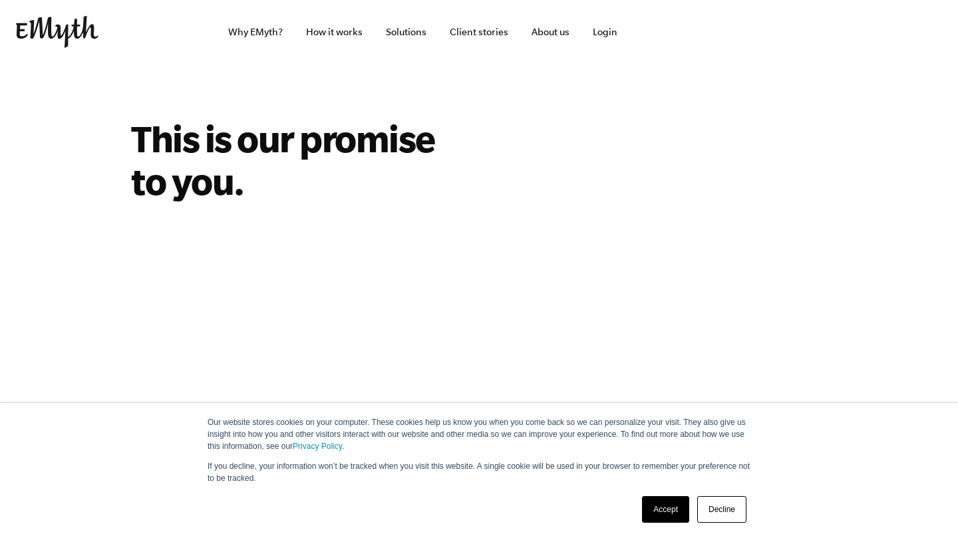
click at [667, 506] on link "Accept" at bounding box center [665, 509] width 47 height 27
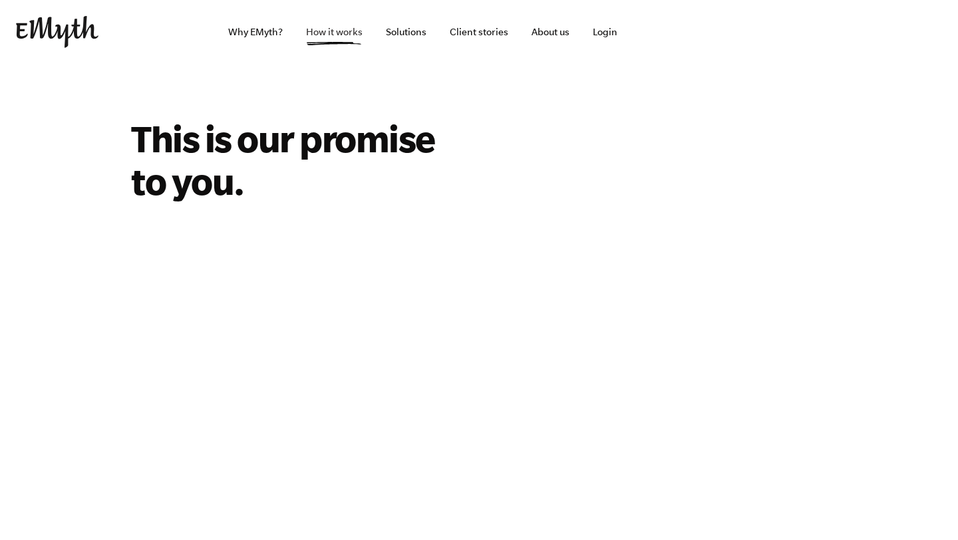
click at [314, 31] on link "How it works" at bounding box center [334, 32] width 78 height 64
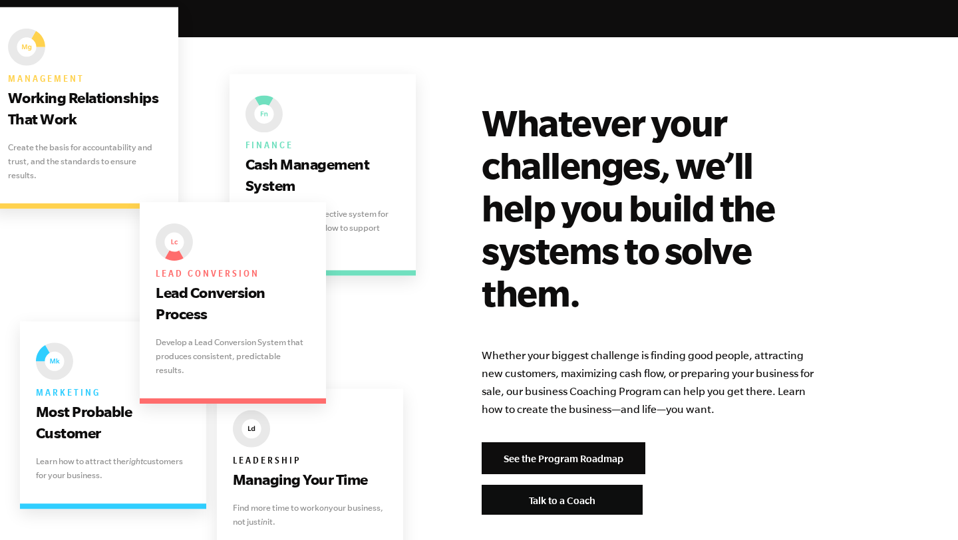
scroll to position [2609, 0]
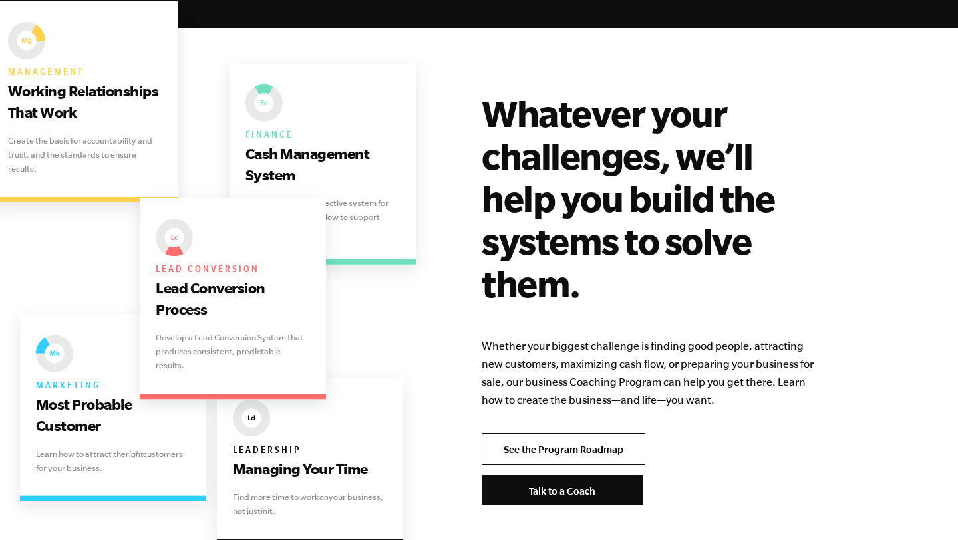
click at [585, 433] on link "See the Program Roadmap" at bounding box center [564, 449] width 164 height 32
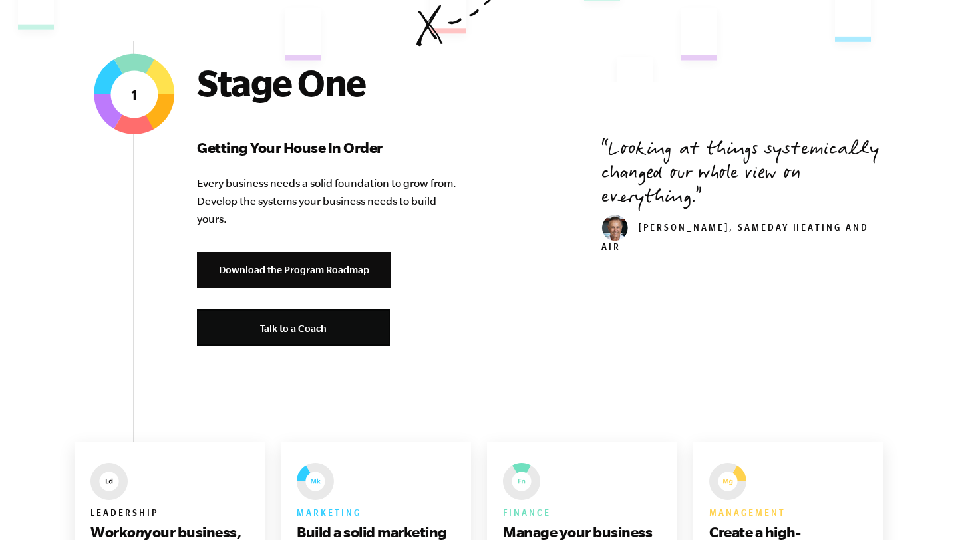
scroll to position [479, 0]
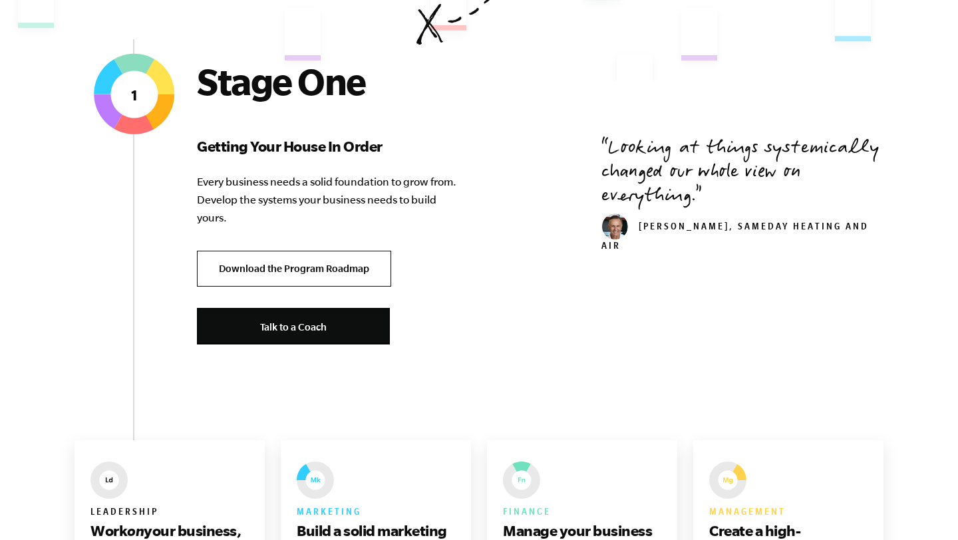
click at [324, 273] on link "Download the Program Roadmap" at bounding box center [294, 269] width 194 height 37
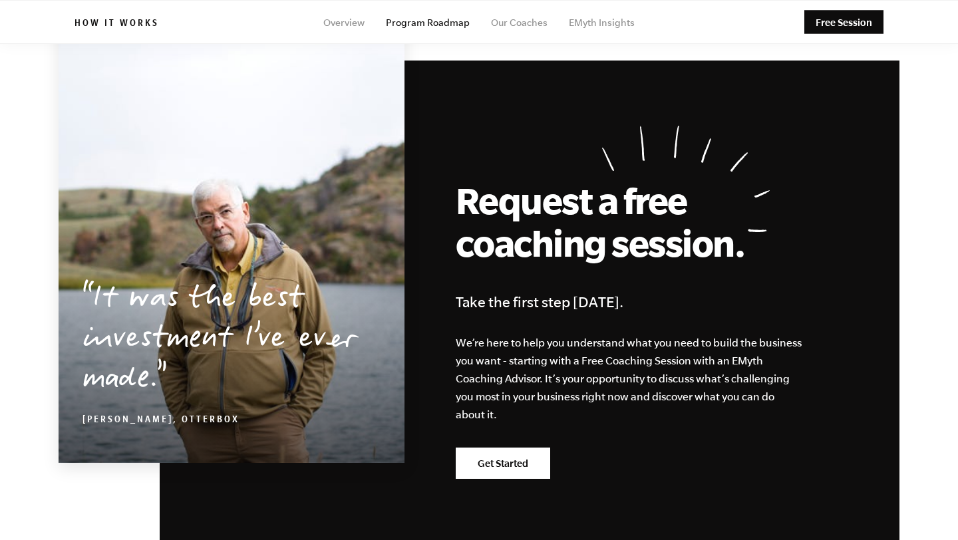
scroll to position [3379, 0]
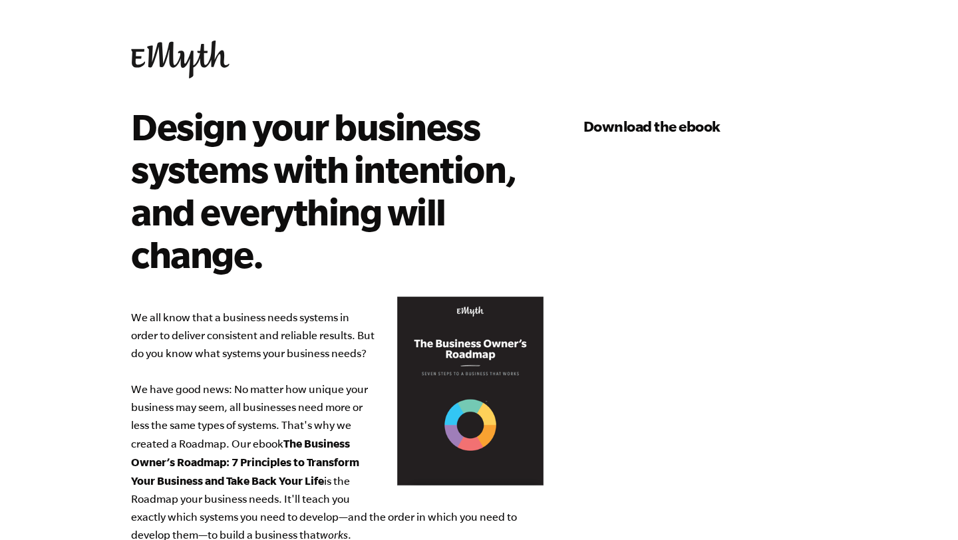
select select "0-75K"
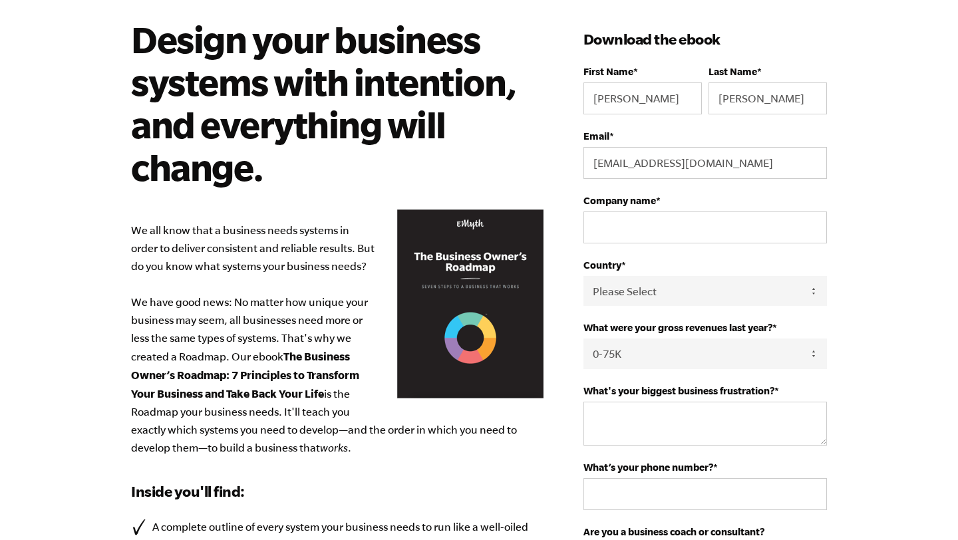
scroll to position [64, 0]
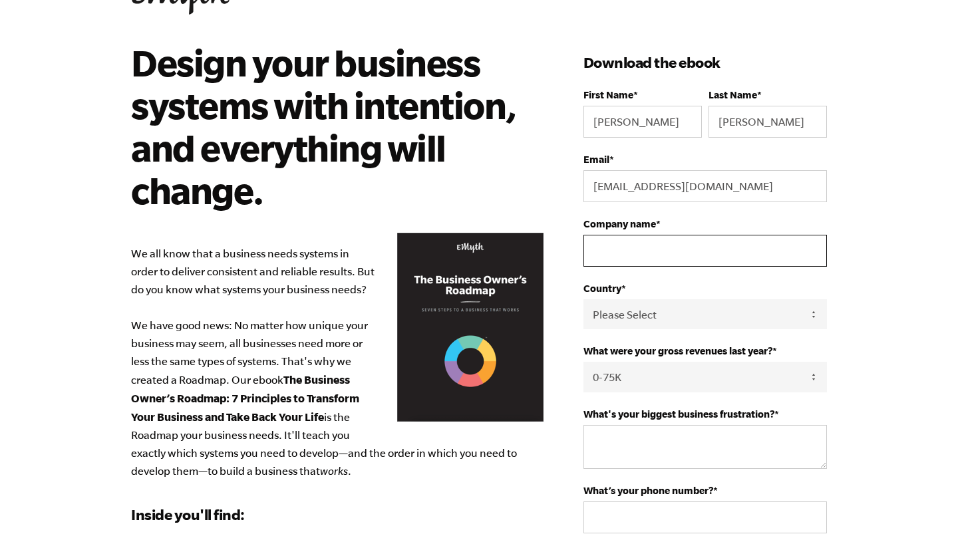
click at [630, 265] on input "Company name *" at bounding box center [704, 251] width 243 height 32
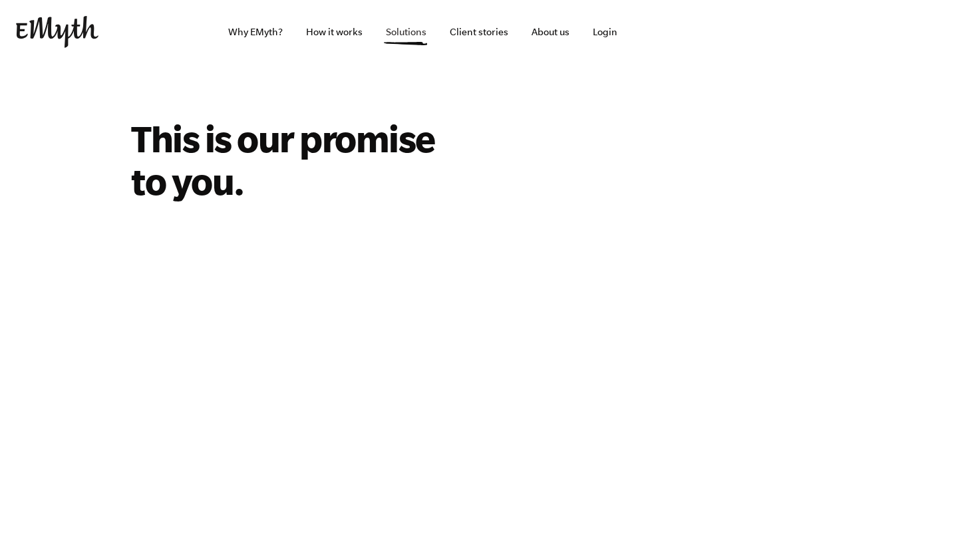
click at [417, 29] on link "Solutions" at bounding box center [406, 32] width 62 height 64
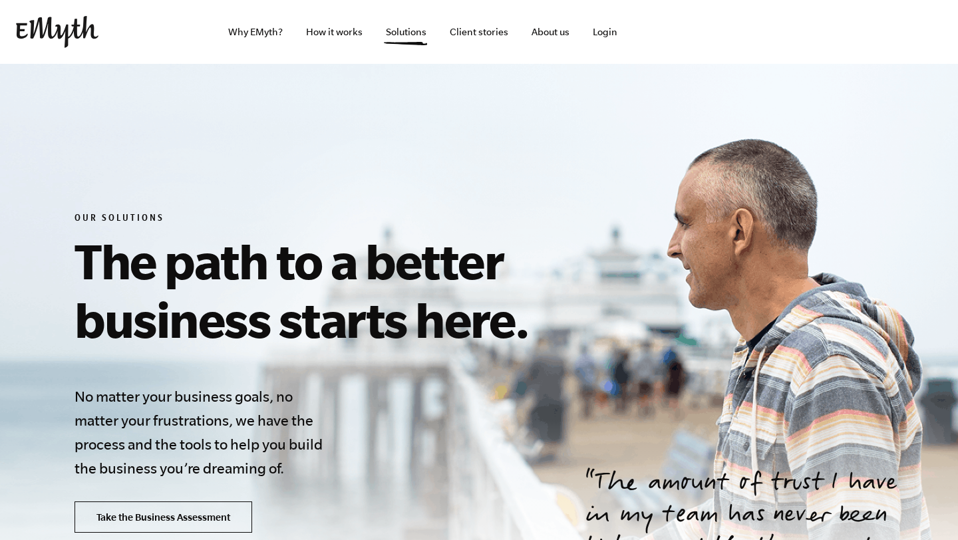
click at [225, 511] on link "Take the Business Assessment" at bounding box center [163, 517] width 178 height 32
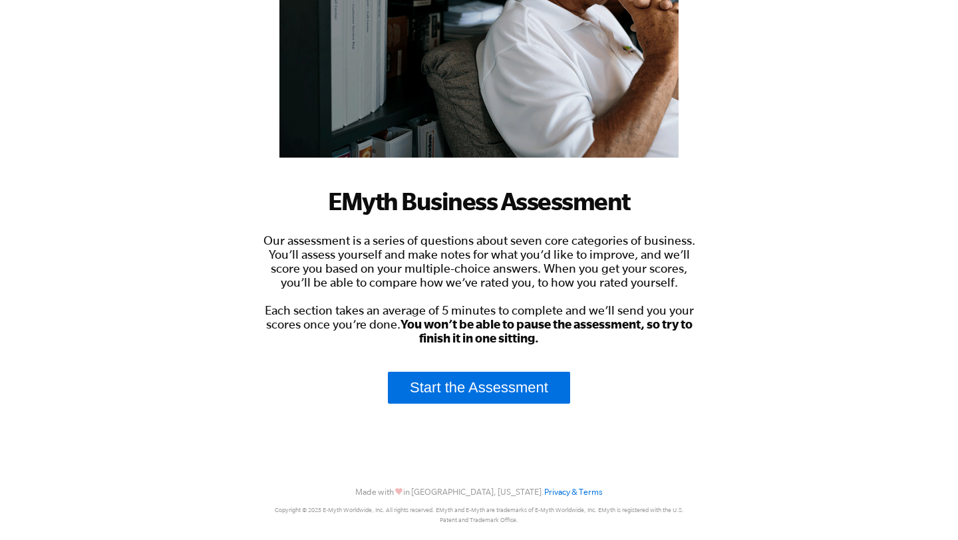
scroll to position [249, 0]
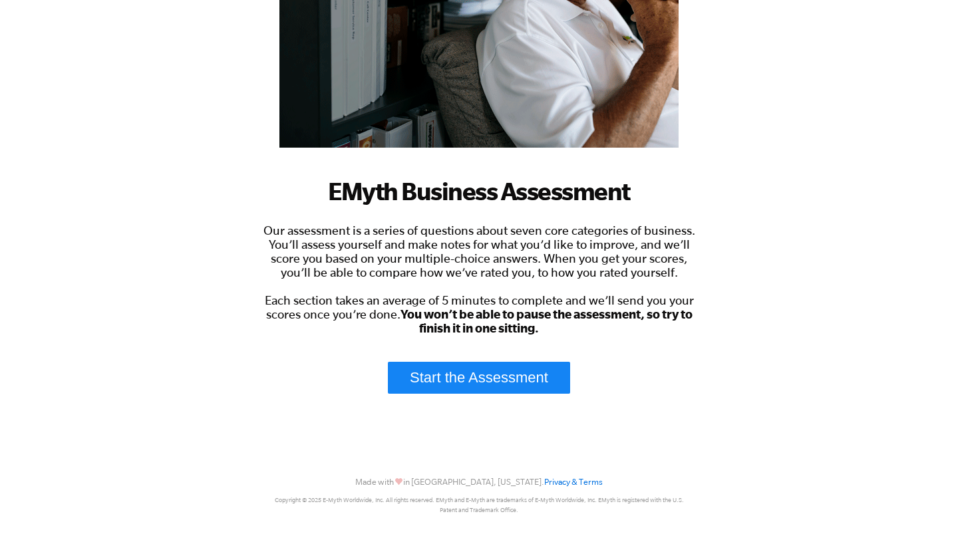
click at [529, 375] on link "Start the Assessment" at bounding box center [479, 378] width 182 height 32
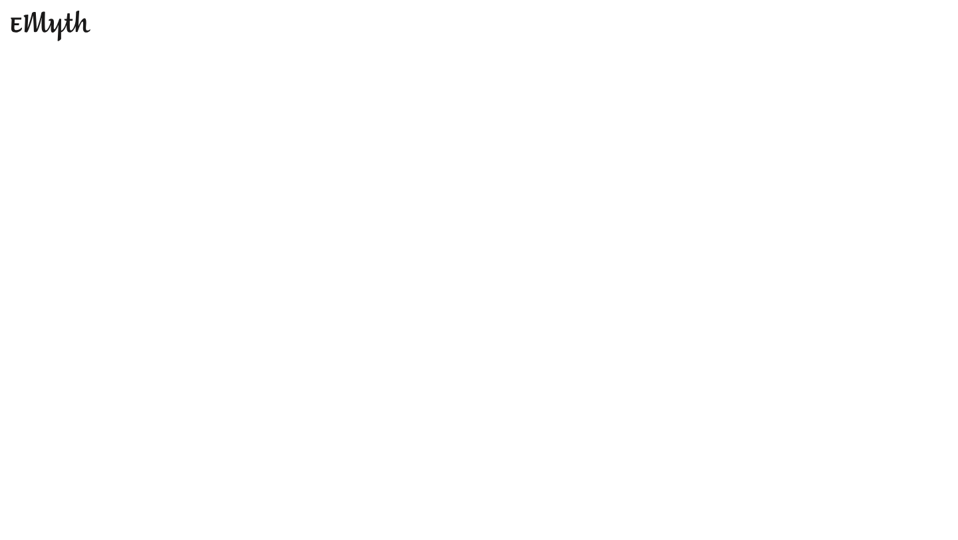
scroll to position [0, 0]
